Goal: Entertainment & Leisure: Consume media (video, audio)

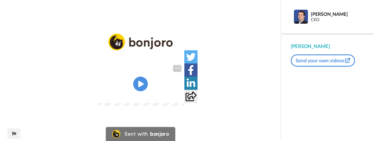
click at [130, 87] on video at bounding box center [141, 84] width 88 height 44
click at [97, 97] on video at bounding box center [141, 84] width 88 height 44
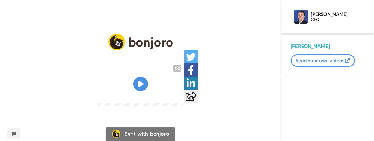
click at [97, 96] on video at bounding box center [141, 84] width 88 height 44
click at [129, 81] on video at bounding box center [141, 84] width 88 height 44
click at [127, 81] on video at bounding box center [141, 84] width 88 height 44
click at [123, 79] on video at bounding box center [141, 84] width 88 height 44
click at [130, 79] on video at bounding box center [141, 84] width 88 height 44
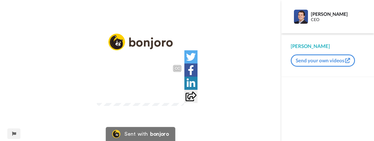
drag, startPoint x: 173, startPoint y: 79, endPoint x: 242, endPoint y: 72, distance: 69.6
click at [173, 79] on video at bounding box center [141, 84] width 88 height 44
click at [137, 98] on icon "Play/Pause" at bounding box center [141, 84] width 16 height 28
click at [185, 62] on video at bounding box center [141, 84] width 88 height 44
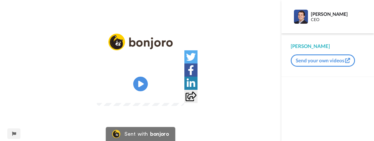
click at [149, 83] on video at bounding box center [141, 84] width 88 height 44
